Goal: Task Accomplishment & Management: Manage account settings

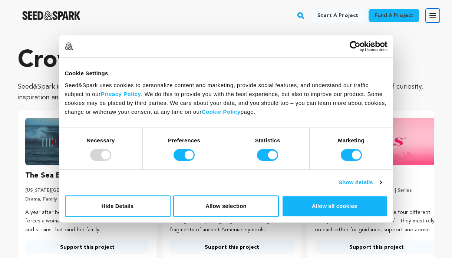
click at [434, 14] on icon "button" at bounding box center [432, 15] width 9 height 9
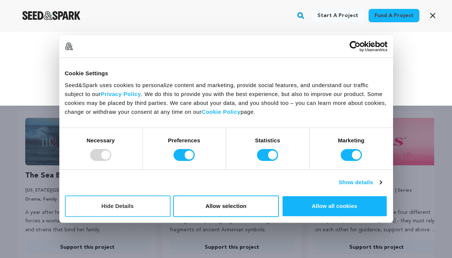
click at [141, 206] on button "Hide Details" at bounding box center [118, 206] width 106 height 22
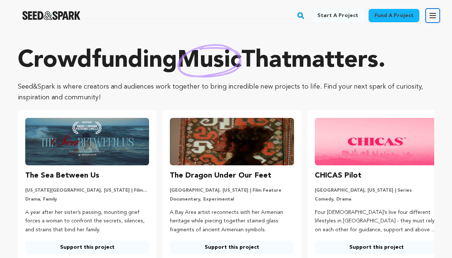
click at [434, 15] on icon "button" at bounding box center [432, 15] width 9 height 9
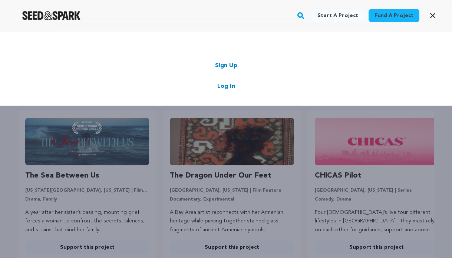
click at [227, 86] on link "Log In" at bounding box center [226, 86] width 18 height 9
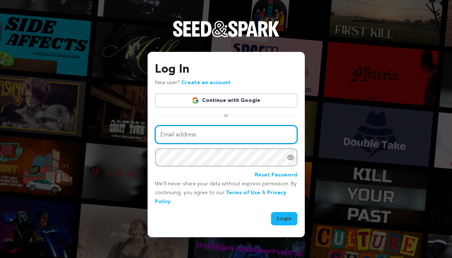
type input "[EMAIL_ADDRESS][DOMAIN_NAME]"
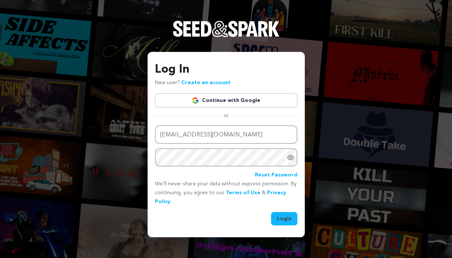
click at [280, 219] on button "Login" at bounding box center [284, 218] width 26 height 13
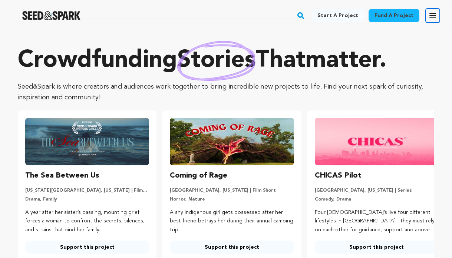
click at [429, 14] on icon "button" at bounding box center [432, 15] width 9 height 9
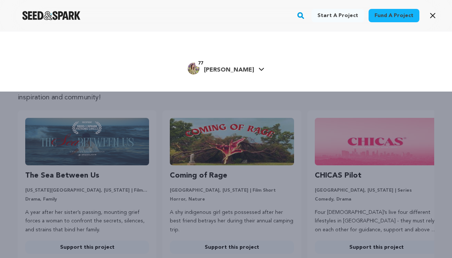
click at [226, 69] on span "Rachel W." at bounding box center [229, 70] width 50 height 6
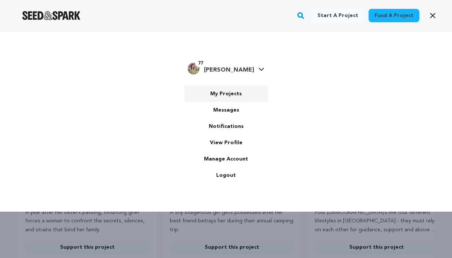
click at [218, 92] on link "My Projects" at bounding box center [226, 94] width 83 height 16
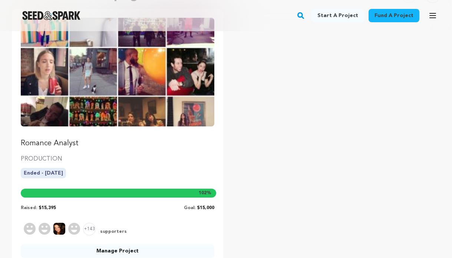
scroll to position [94, 0]
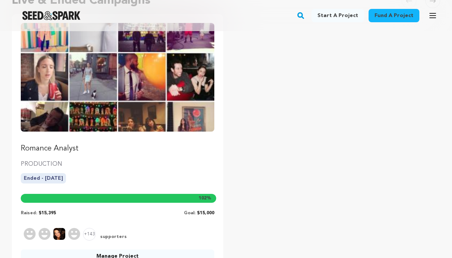
click at [131, 108] on img "Fund Romance Analyst" at bounding box center [118, 77] width 194 height 109
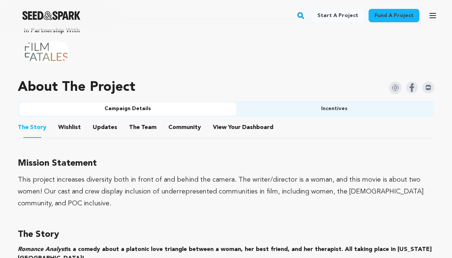
scroll to position [463, 0]
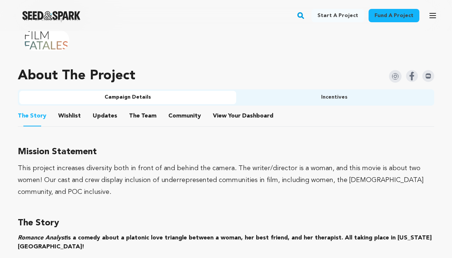
click at [63, 111] on button "Wishlist" at bounding box center [70, 118] width 18 height 18
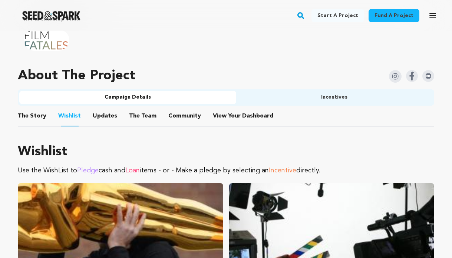
click at [101, 118] on button "Updates" at bounding box center [105, 118] width 18 height 18
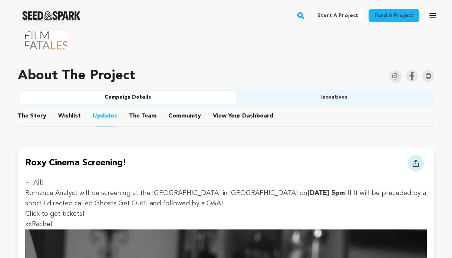
click at [141, 113] on button "The Team" at bounding box center [143, 118] width 18 height 18
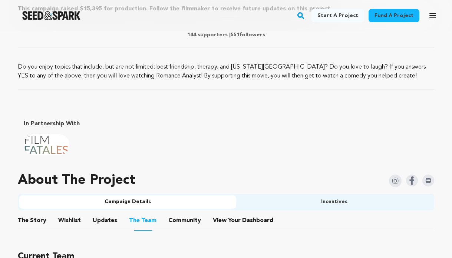
scroll to position [372, 0]
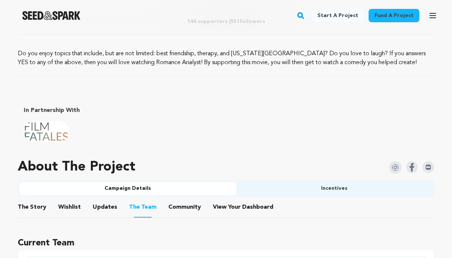
click at [176, 211] on button "Community" at bounding box center [185, 209] width 18 height 18
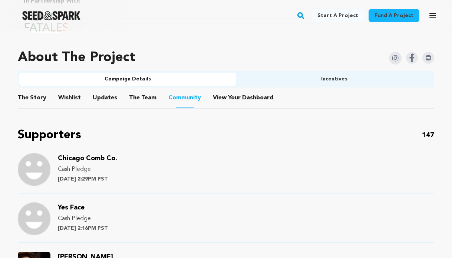
scroll to position [483, 0]
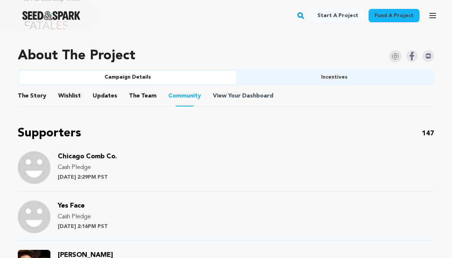
click at [250, 97] on span "Dashboard" at bounding box center [257, 96] width 31 height 9
click at [230, 98] on span "View Your Dashboard" at bounding box center [244, 96] width 62 height 9
click at [215, 96] on button "View Your Dashboard" at bounding box center [222, 98] width 18 height 18
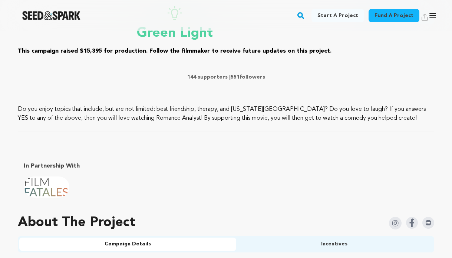
scroll to position [311, 0]
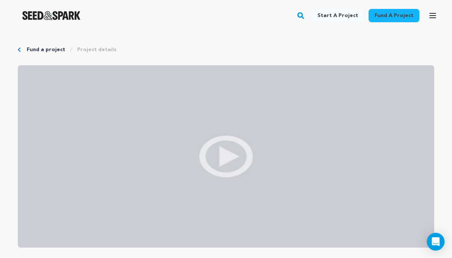
click at [18, 49] on icon "Breadcrumb" at bounding box center [19, 49] width 3 height 4
click at [19, 47] on icon "Breadcrumb" at bounding box center [19, 49] width 3 height 4
click at [48, 12] on img "Seed&Spark Homepage" at bounding box center [51, 15] width 58 height 9
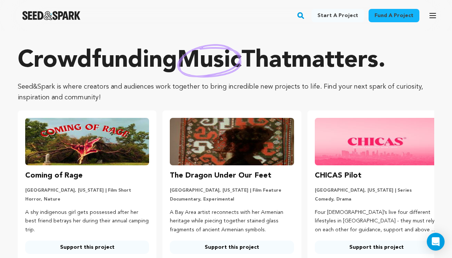
click at [333, 13] on link "Start a project" at bounding box center [338, 15] width 53 height 13
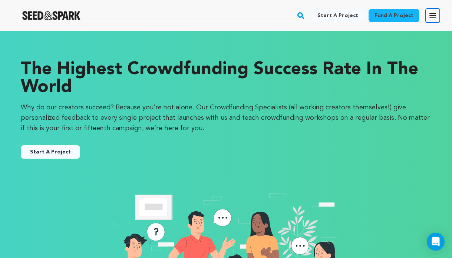
click at [431, 17] on icon "button" at bounding box center [432, 15] width 9 height 9
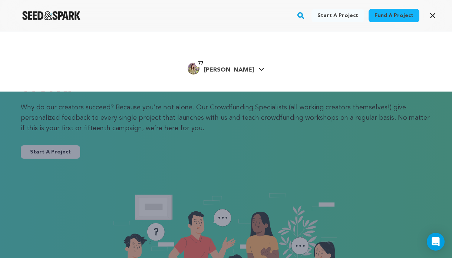
click at [223, 67] on span "[PERSON_NAME]" at bounding box center [229, 70] width 50 height 6
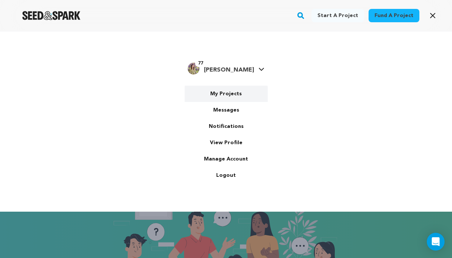
click at [223, 95] on link "My Projects" at bounding box center [226, 94] width 83 height 16
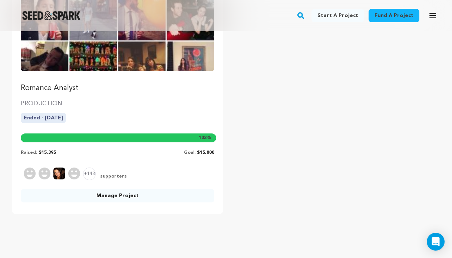
scroll to position [153, 0]
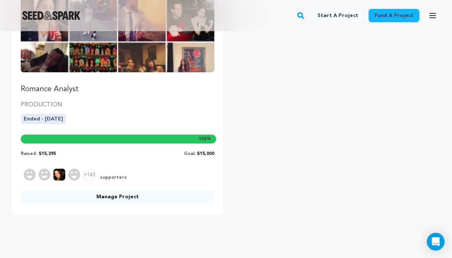
click at [121, 59] on img "Fund Romance Analyst" at bounding box center [118, 18] width 194 height 109
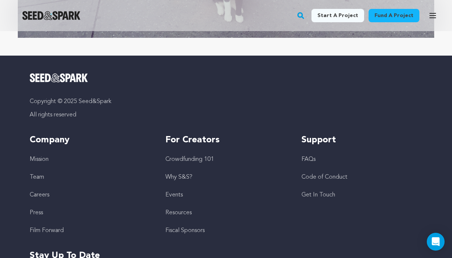
scroll to position [1482, 0]
